Goal: Register for event/course

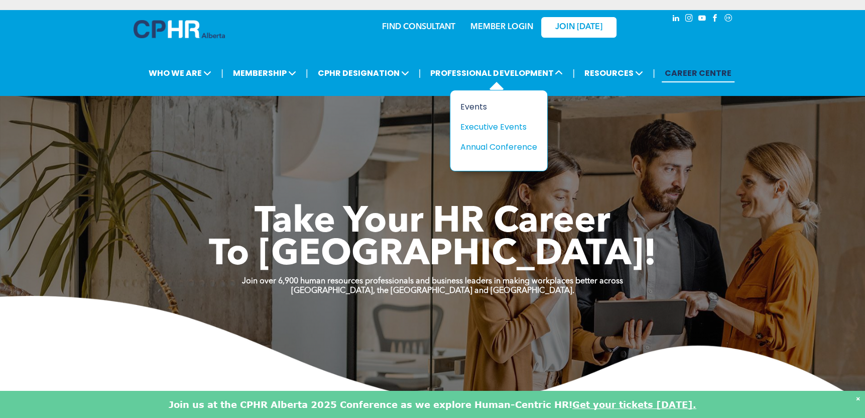
click at [469, 106] on div "Events" at bounding box center [495, 106] width 69 height 13
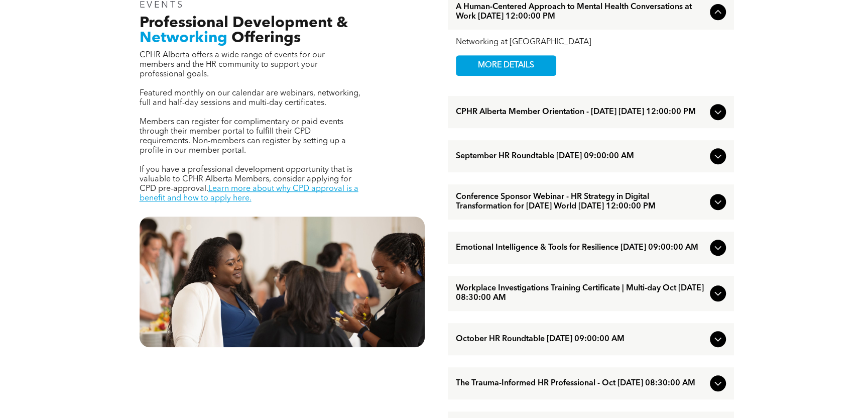
scroll to position [402, 0]
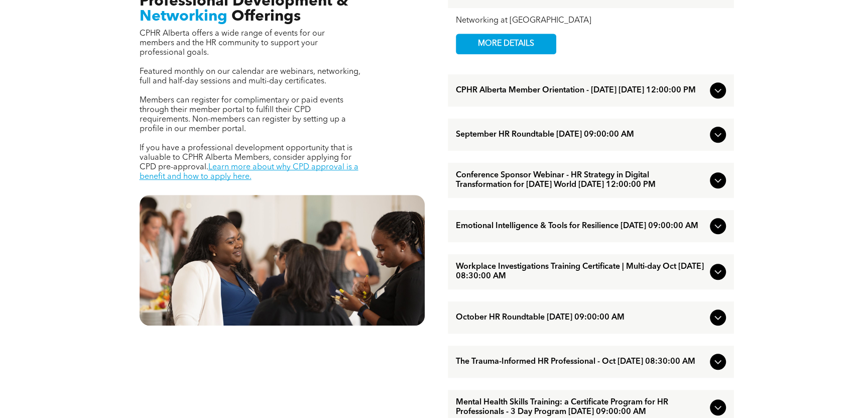
click at [504, 242] on div "Emotional Intelligence & Tools for Resilience [DATE] 09:00:00 AM" at bounding box center [591, 226] width 286 height 32
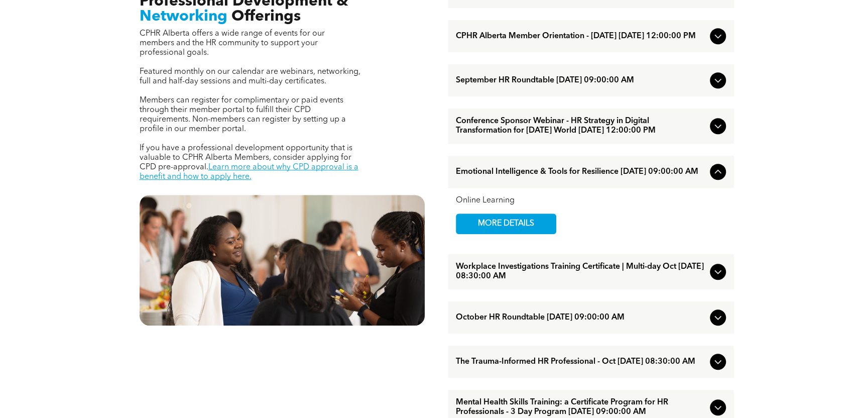
click at [538, 177] on span "Emotional Intelligence & Tools for Resilience [DATE] 09:00:00 AM" at bounding box center [581, 172] width 250 height 10
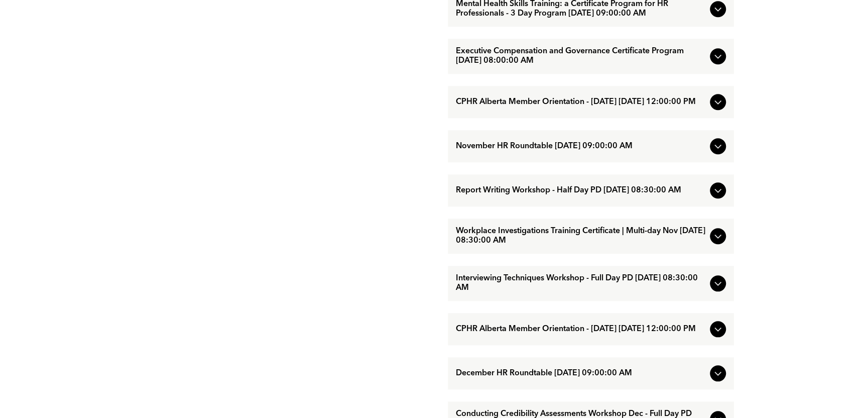
scroll to position [753, 0]
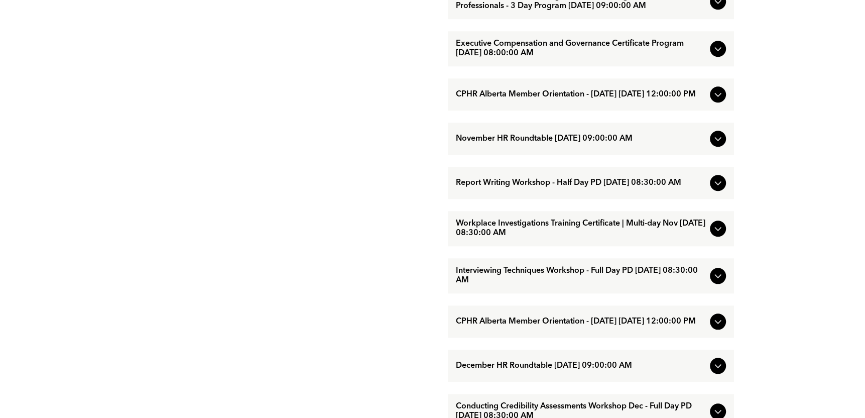
click at [659, 58] on span "Executive Compensation and Governance Certificate Program October/21/2025 08:00…" at bounding box center [581, 48] width 250 height 19
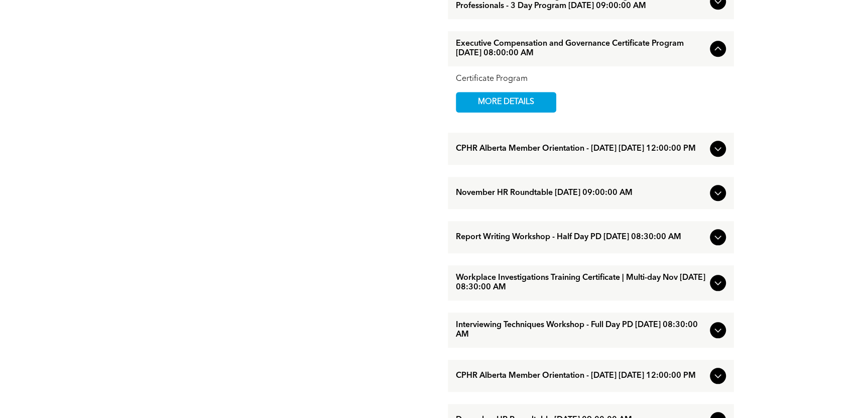
click at [659, 58] on span "Executive Compensation and Governance Certificate Program October/21/2025 08:00…" at bounding box center [581, 48] width 250 height 19
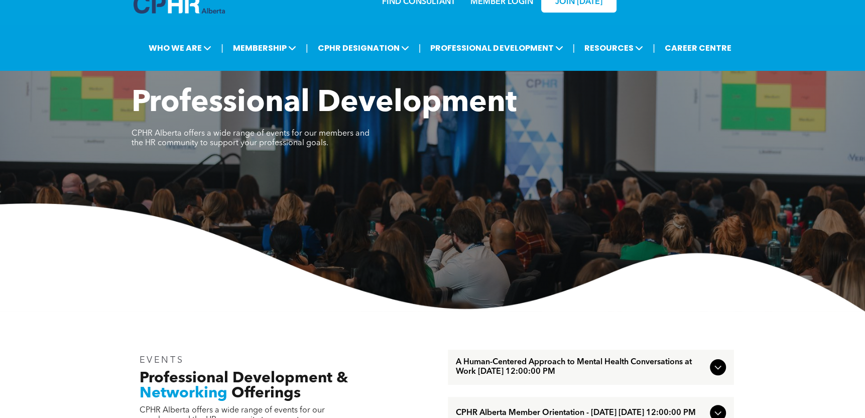
scroll to position [0, 0]
